Goal: Task Accomplishment & Management: Use online tool/utility

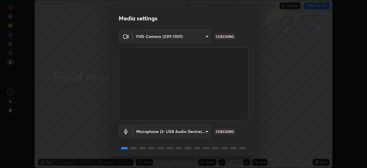
scroll to position [20, 0]
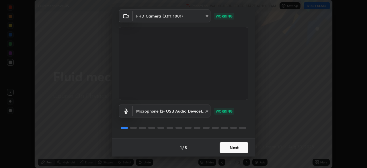
click at [242, 148] on button "Next" at bounding box center [234, 147] width 29 height 11
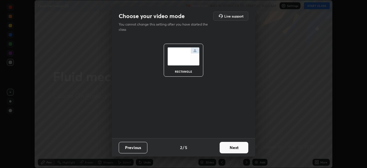
scroll to position [0, 0]
click at [243, 149] on button "Next" at bounding box center [234, 147] width 29 height 11
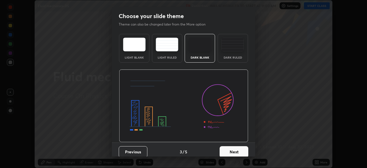
click at [244, 149] on button "Next" at bounding box center [234, 151] width 29 height 11
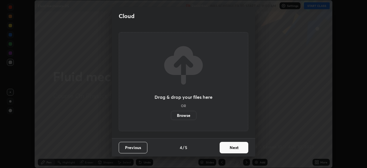
click at [245, 148] on button "Next" at bounding box center [234, 147] width 29 height 11
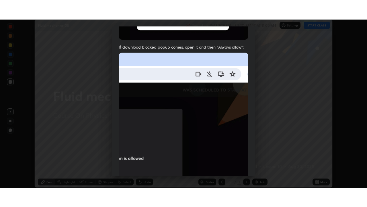
scroll to position [137, 0]
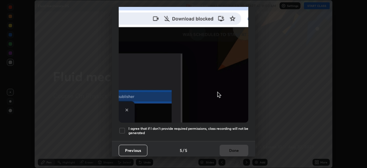
click at [238, 126] on h5 "I agree that if I don't provide required permissions, class recording will not …" at bounding box center [189, 130] width 120 height 9
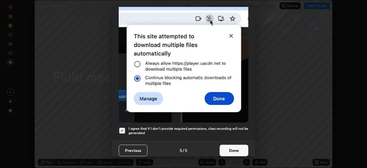
click at [240, 152] on button "Done" at bounding box center [234, 150] width 29 height 11
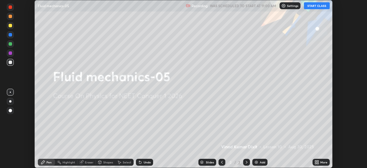
click at [319, 6] on button "START CLASS" at bounding box center [317, 5] width 26 height 7
click at [318, 161] on icon at bounding box center [317, 160] width 1 height 1
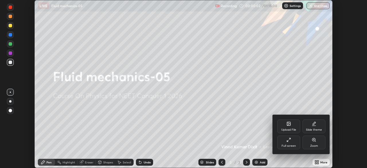
click at [294, 141] on div "Full screen" at bounding box center [288, 142] width 23 height 14
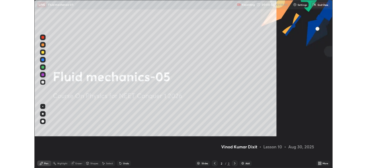
scroll to position [207, 367]
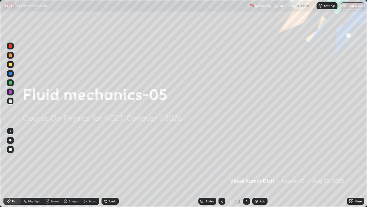
click at [263, 168] on div "Add" at bounding box center [262, 200] width 5 height 3
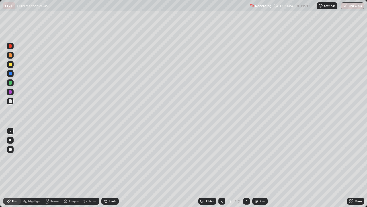
click at [13, 67] on div at bounding box center [10, 64] width 7 height 9
click at [56, 168] on div "Eraser" at bounding box center [54, 200] width 9 height 3
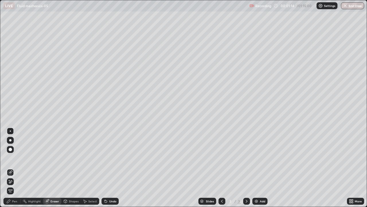
click at [17, 168] on div "Pen" at bounding box center [11, 200] width 17 height 7
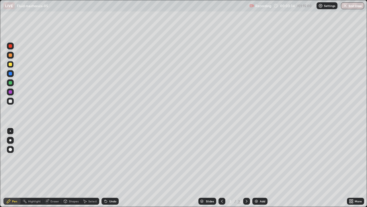
click at [57, 168] on div "Eraser" at bounding box center [54, 200] width 9 height 3
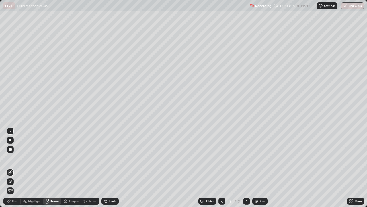
click at [76, 168] on div "Shapes" at bounding box center [74, 200] width 10 height 3
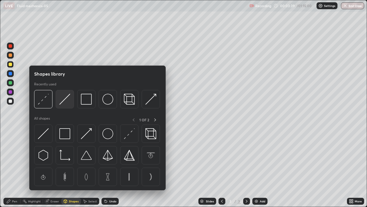
click at [67, 104] on img at bounding box center [64, 99] width 11 height 11
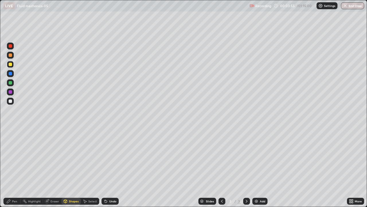
click at [17, 168] on div "Pen" at bounding box center [14, 200] width 5 height 3
click at [11, 83] on div at bounding box center [10, 82] width 3 height 3
click at [13, 100] on div at bounding box center [10, 101] width 7 height 7
click at [264, 168] on div "Add" at bounding box center [262, 200] width 5 height 3
click at [12, 67] on div at bounding box center [10, 64] width 7 height 7
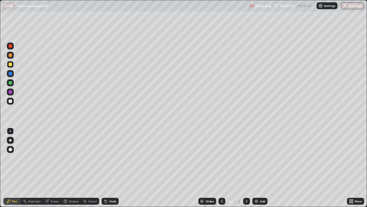
click at [13, 102] on div at bounding box center [10, 101] width 7 height 7
click at [11, 83] on div at bounding box center [10, 82] width 3 height 3
click at [10, 65] on div at bounding box center [10, 64] width 3 height 3
click at [264, 168] on div "Add" at bounding box center [262, 200] width 5 height 3
click at [74, 168] on div "Shapes" at bounding box center [74, 200] width 10 height 3
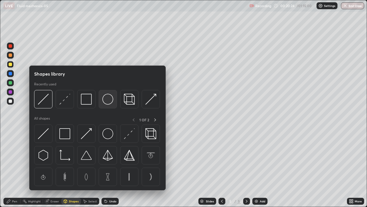
click at [108, 102] on img at bounding box center [107, 99] width 11 height 11
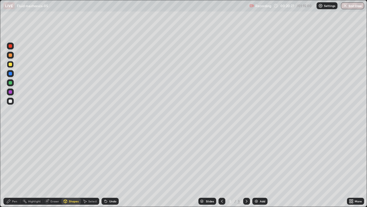
click at [75, 168] on div "Shapes" at bounding box center [74, 200] width 10 height 3
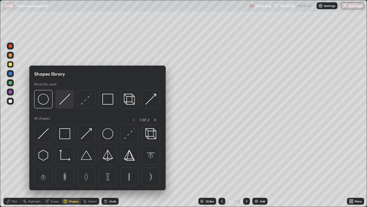
click at [67, 98] on img at bounding box center [64, 99] width 11 height 11
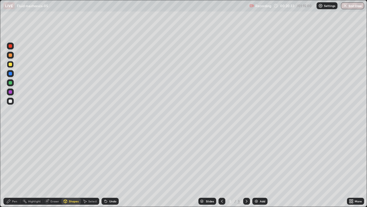
click at [17, 168] on div "Pen" at bounding box center [14, 200] width 5 height 3
click at [260, 168] on div "Add" at bounding box center [262, 200] width 5 height 3
click at [13, 83] on div at bounding box center [10, 82] width 7 height 7
click at [56, 168] on div "Eraser" at bounding box center [54, 200] width 9 height 3
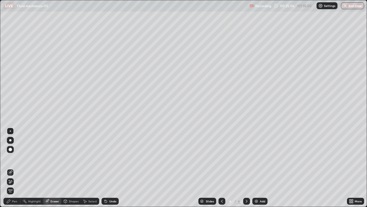
click at [16, 168] on div "Pen" at bounding box center [14, 200] width 5 height 3
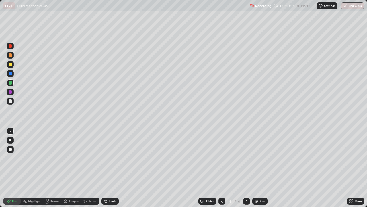
click at [259, 168] on div "Add" at bounding box center [259, 200] width 15 height 7
click at [262, 168] on div "Add" at bounding box center [262, 200] width 5 height 3
click at [11, 66] on div at bounding box center [10, 64] width 3 height 3
click at [72, 168] on div "Shapes" at bounding box center [74, 200] width 10 height 3
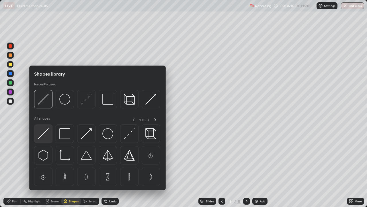
click at [47, 133] on img at bounding box center [43, 133] width 11 height 11
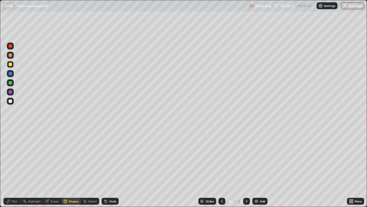
click at [57, 168] on div "Eraser" at bounding box center [54, 200] width 9 height 3
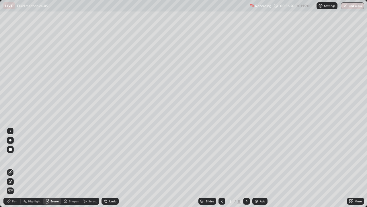
click at [74, 168] on div "Shapes" at bounding box center [74, 200] width 10 height 3
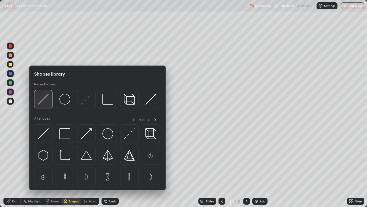
click at [45, 101] on img at bounding box center [43, 99] width 11 height 11
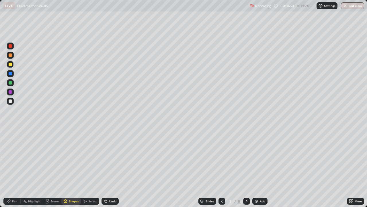
click at [13, 168] on div "Pen" at bounding box center [14, 200] width 5 height 3
click at [13, 83] on div at bounding box center [10, 82] width 7 height 7
click at [260, 168] on div "Add" at bounding box center [259, 200] width 15 height 7
click at [76, 168] on div "Shapes" at bounding box center [74, 200] width 10 height 3
click at [11, 66] on div at bounding box center [10, 64] width 7 height 7
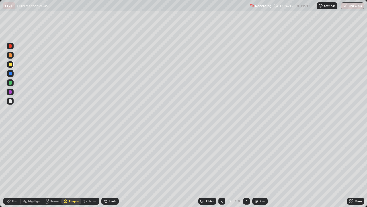
click at [55, 168] on div "Eraser" at bounding box center [54, 200] width 9 height 3
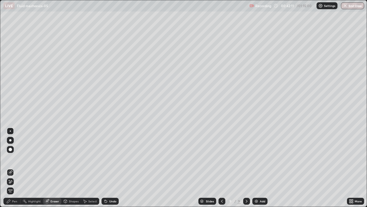
click at [15, 168] on div "Pen" at bounding box center [14, 200] width 5 height 3
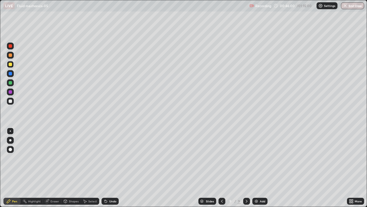
click at [10, 83] on div at bounding box center [10, 82] width 3 height 3
click at [260, 168] on div "Add" at bounding box center [262, 200] width 5 height 3
click at [13, 67] on div at bounding box center [10, 64] width 7 height 7
click at [263, 168] on div "Add" at bounding box center [262, 200] width 5 height 3
click at [77, 168] on div "Shapes" at bounding box center [74, 200] width 10 height 3
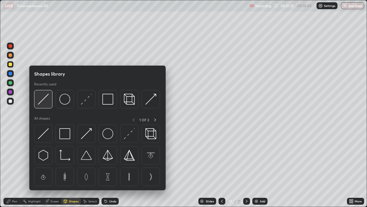
click at [46, 103] on img at bounding box center [43, 99] width 11 height 11
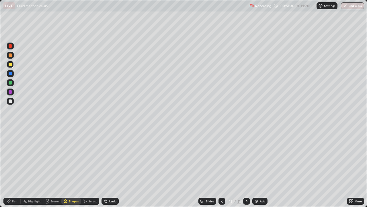
click at [53, 168] on div "Eraser" at bounding box center [54, 200] width 9 height 3
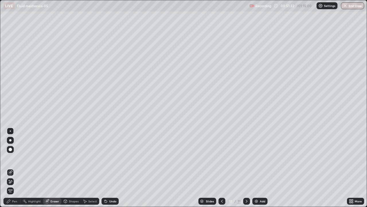
click at [15, 168] on div "Pen" at bounding box center [14, 200] width 5 height 3
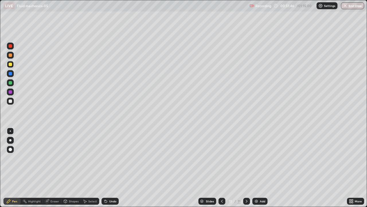
click at [11, 101] on div at bounding box center [10, 100] width 3 height 3
click at [73, 168] on div "Shapes" at bounding box center [74, 200] width 10 height 3
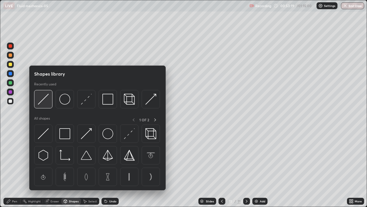
click at [44, 100] on img at bounding box center [43, 99] width 11 height 11
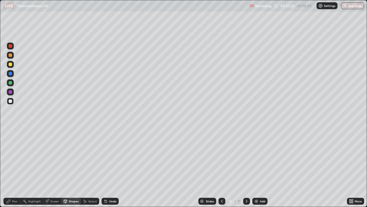
click at [15, 168] on div "Pen" at bounding box center [14, 200] width 5 height 3
click at [73, 168] on div "Shapes" at bounding box center [74, 200] width 10 height 3
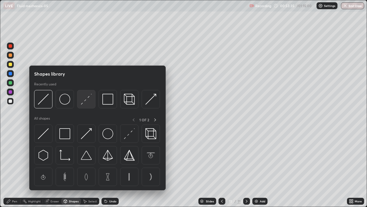
click at [88, 102] on img at bounding box center [86, 99] width 11 height 11
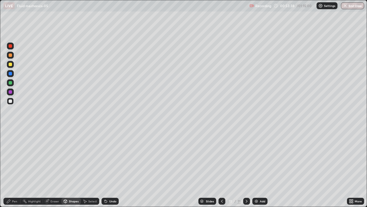
click at [13, 168] on div "Pen" at bounding box center [14, 200] width 5 height 3
click at [264, 168] on div "Add" at bounding box center [259, 200] width 15 height 7
click at [12, 67] on div at bounding box center [10, 64] width 7 height 7
click at [58, 168] on div "Eraser" at bounding box center [54, 200] width 9 height 3
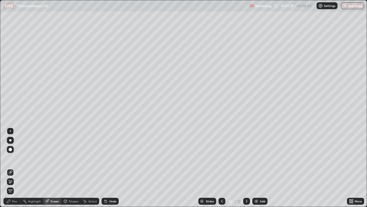
click at [17, 168] on div "Pen" at bounding box center [11, 200] width 17 height 7
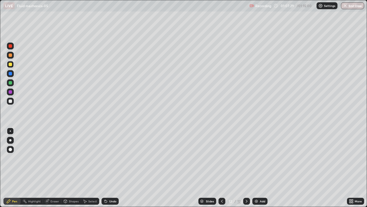
click at [263, 168] on div "Add" at bounding box center [262, 200] width 5 height 3
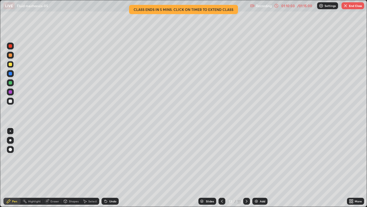
click at [359, 7] on button "End Class" at bounding box center [353, 5] width 23 height 7
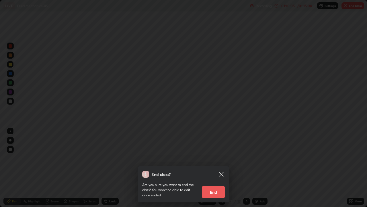
click at [218, 168] on button "End" at bounding box center [213, 191] width 23 height 11
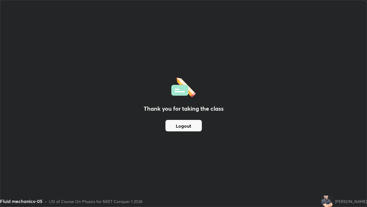
click at [192, 127] on button "Logout" at bounding box center [184, 125] width 36 height 11
click at [183, 124] on button "Logout" at bounding box center [184, 125] width 36 height 11
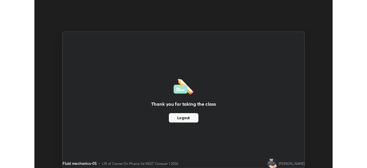
scroll to position [28524, 28324]
